Goal: Task Accomplishment & Management: Use online tool/utility

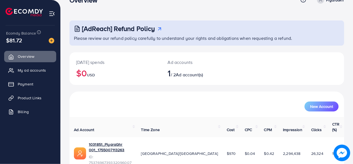
scroll to position [26, 0]
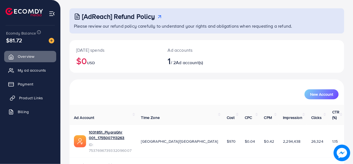
click at [40, 98] on span "Product Links" at bounding box center [31, 98] width 24 height 6
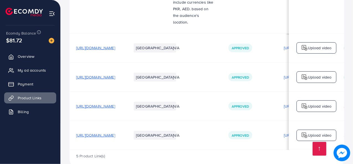
scroll to position [0, 164]
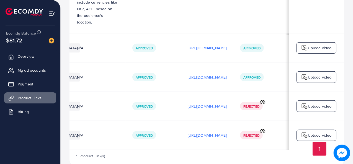
click at [188, 74] on p "https://files.ecomdy.com/videos/b2c3b394-cf1e-42f2-aaf2-5479a8b49f02-1755352357…" at bounding box center [207, 77] width 39 height 7
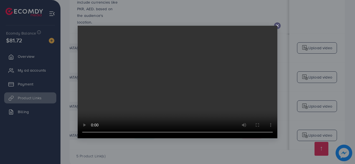
click at [276, 26] on video at bounding box center [178, 82] width 200 height 113
click at [278, 26] on icon at bounding box center [277, 26] width 4 height 4
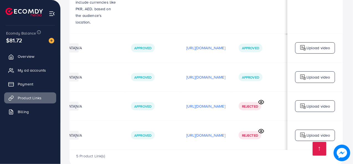
scroll to position [0, 163]
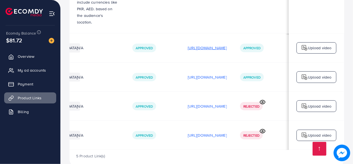
click at [205, 45] on p "https://files.ecomdy.com/videos/e2cc1bbe-ece5-42e8-9bc3-17e41a82111c-1755352211…" at bounding box center [207, 48] width 39 height 7
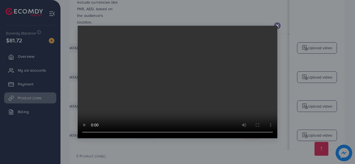
click at [277, 25] on line at bounding box center [277, 26] width 2 height 2
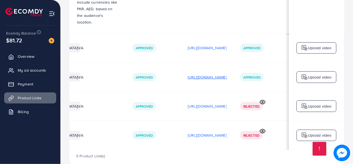
click at [188, 74] on p "https://files.ecomdy.com/videos/b2c3b394-cf1e-42f2-aaf2-5479a8b49f02-1755352357…" at bounding box center [207, 77] width 39 height 7
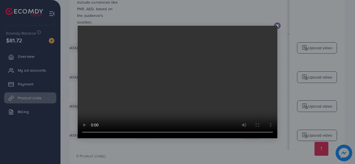
click at [276, 26] on icon at bounding box center [277, 26] width 4 height 4
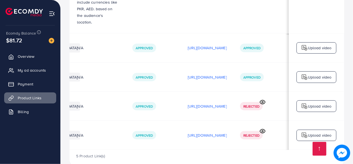
click at [301, 72] on div "Upload video" at bounding box center [317, 78] width 40 height 12
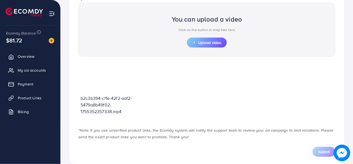
scroll to position [198, 0]
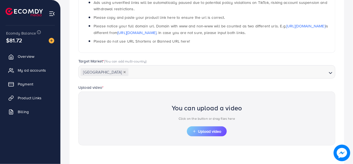
scroll to position [206, 0]
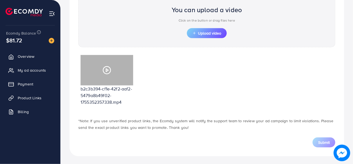
click at [107, 67] on icon at bounding box center [107, 70] width 9 height 9
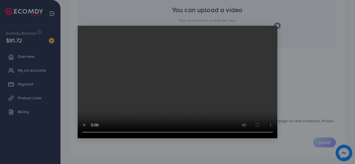
click at [278, 24] on icon at bounding box center [277, 26] width 4 height 4
